Goal: Task Accomplishment & Management: Manage account settings

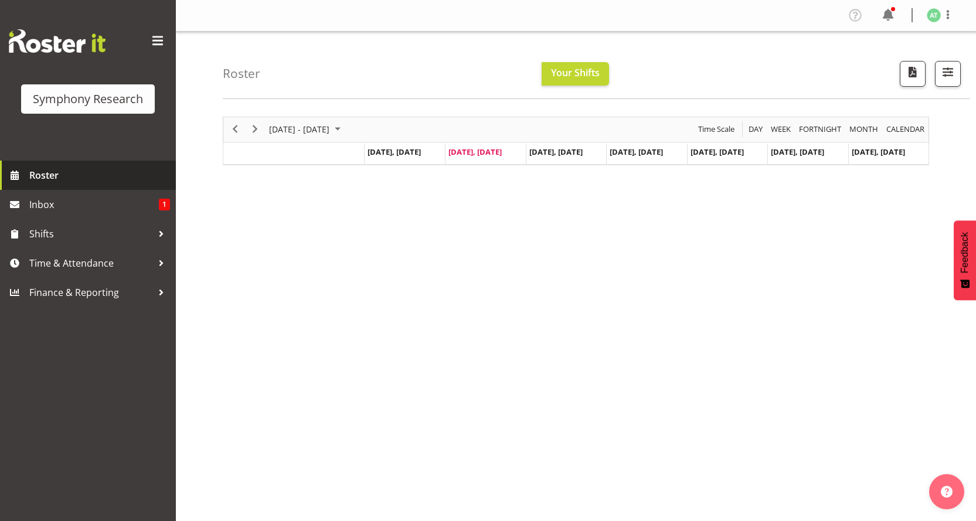
click at [57, 168] on span "Roster" at bounding box center [99, 176] width 141 height 18
click at [474, 147] on span "[DATE], [DATE]" at bounding box center [475, 152] width 53 height 11
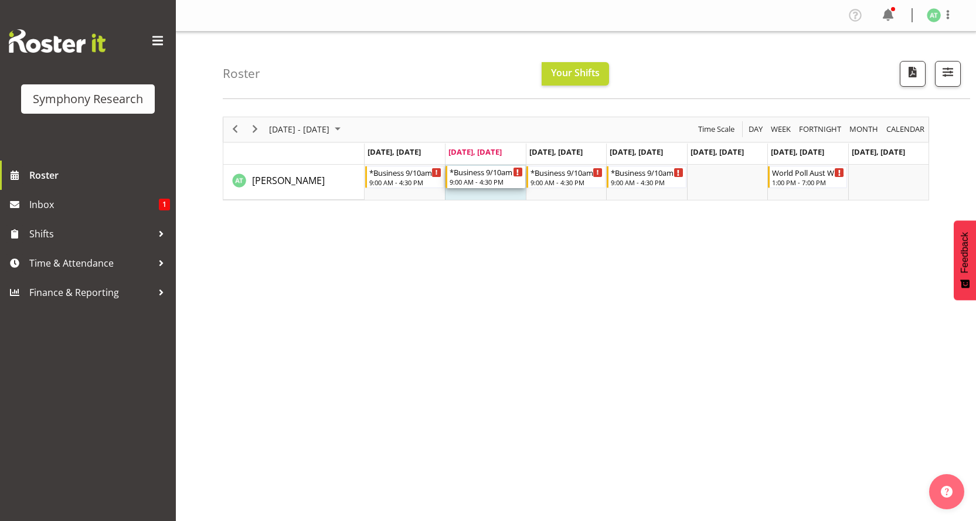
click at [491, 177] on div "9:00 AM - 4:30 PM" at bounding box center [486, 181] width 73 height 9
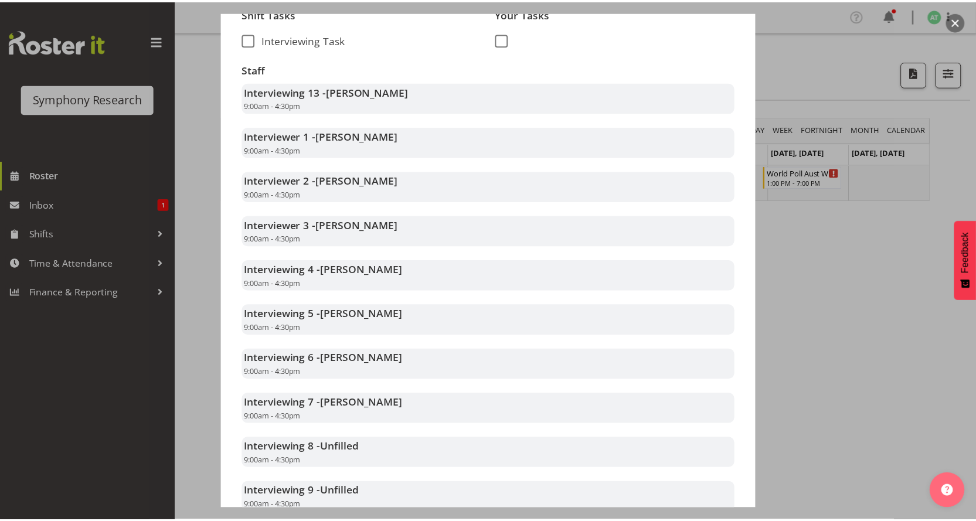
scroll to position [282, 0]
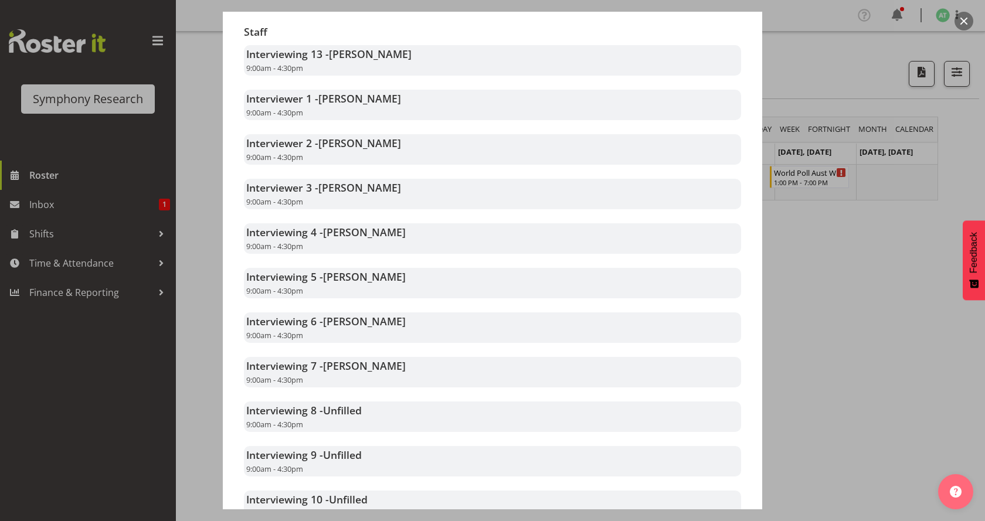
drag, startPoint x: 972, startPoint y: 307, endPoint x: 775, endPoint y: 279, distance: 198.5
click at [970, 307] on div at bounding box center [492, 260] width 985 height 521
